Goal: Check status: Check status

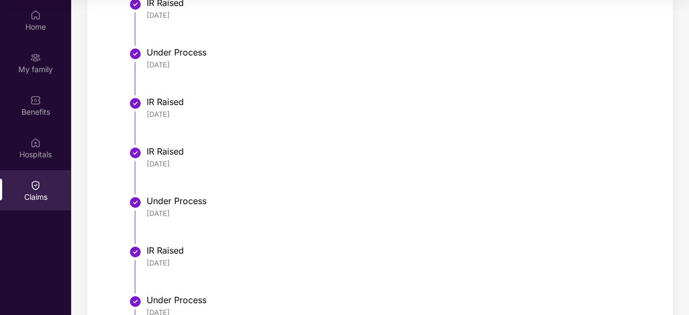
scroll to position [937, 0]
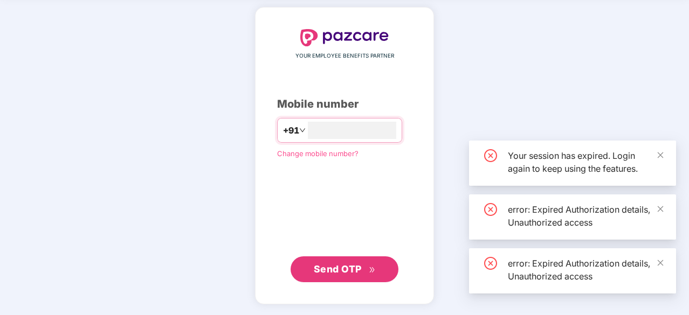
scroll to position [40, 0]
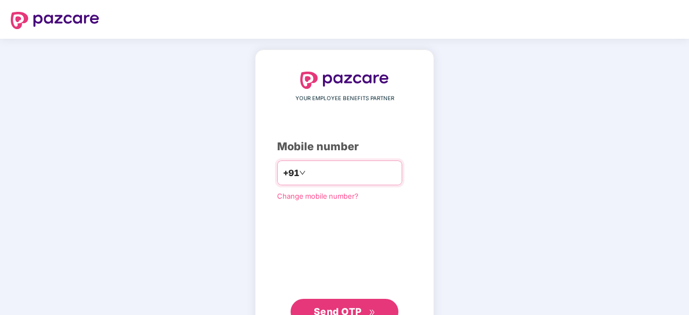
type input "**********"
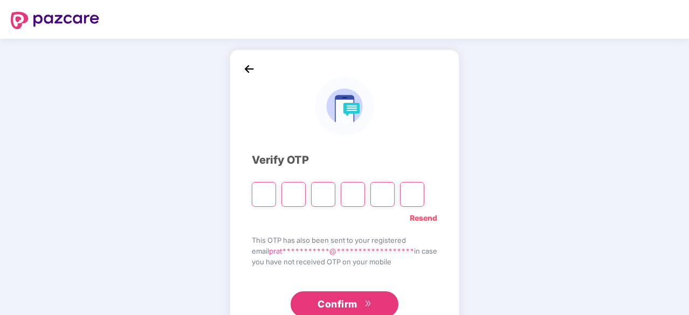
paste input "*"
type input "*"
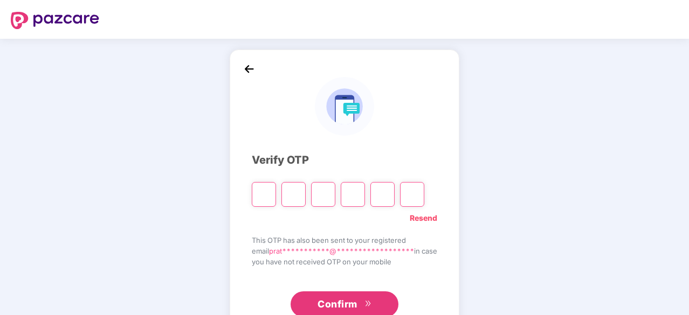
type input "*"
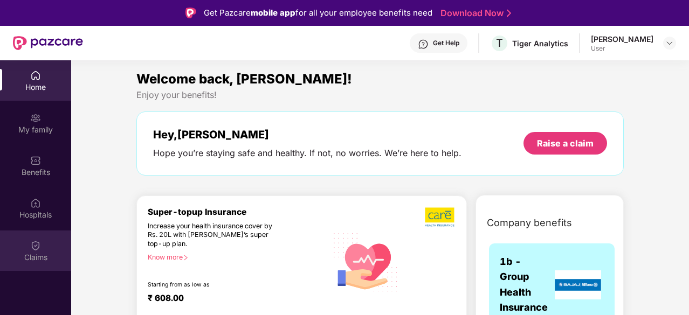
click at [27, 254] on div "Claims" at bounding box center [35, 257] width 71 height 11
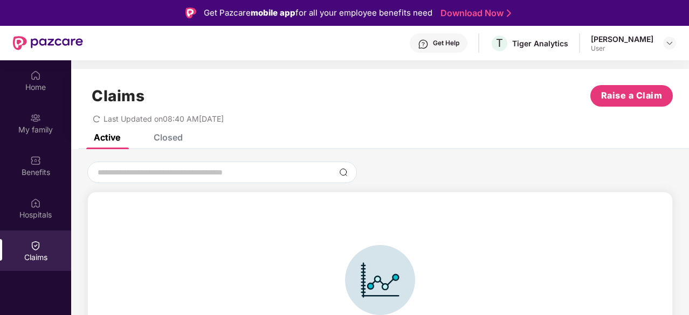
click at [176, 135] on div "Closed" at bounding box center [168, 137] width 29 height 11
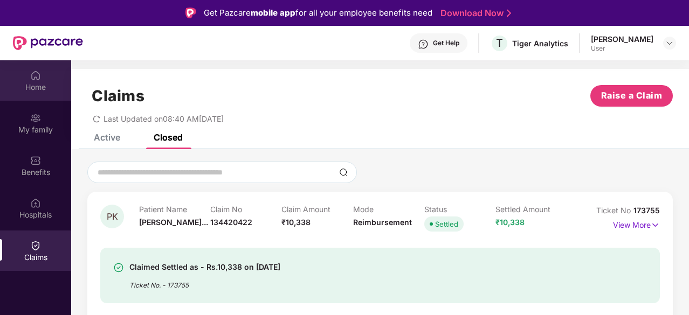
click at [49, 94] on div "Home" at bounding box center [35, 80] width 71 height 40
